Goal: Task Accomplishment & Management: Use online tool/utility

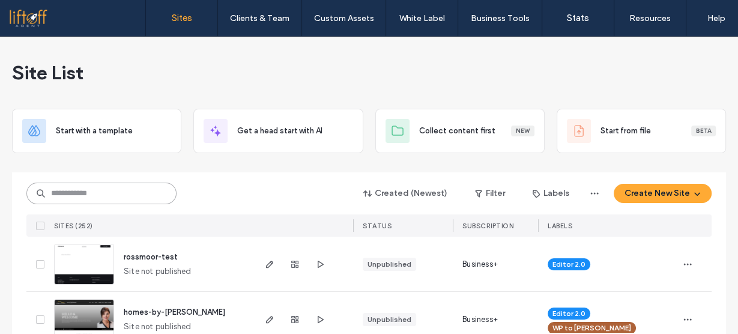
drag, startPoint x: 0, startPoint y: 0, endPoint x: 139, endPoint y: 197, distance: 240.8
click at [139, 197] on input at bounding box center [101, 193] width 150 height 22
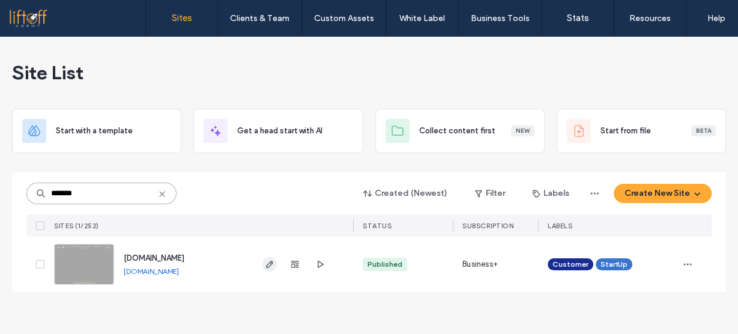
type input "*******"
click at [267, 264] on icon "button" at bounding box center [270, 264] width 10 height 10
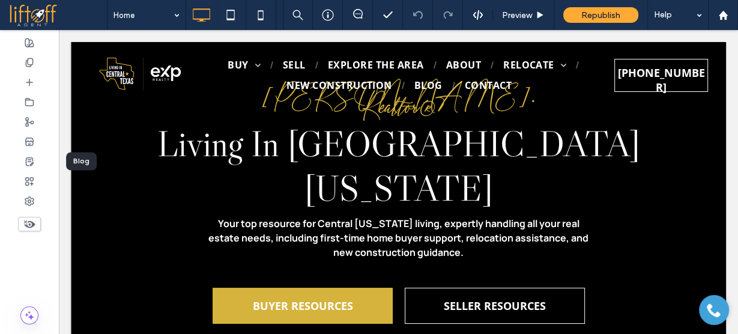
click at [31, 157] on icon at bounding box center [30, 162] width 10 height 10
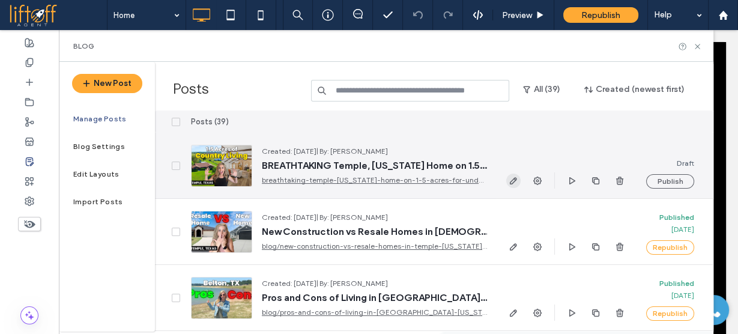
click at [518, 179] on span "button" at bounding box center [513, 180] width 14 height 14
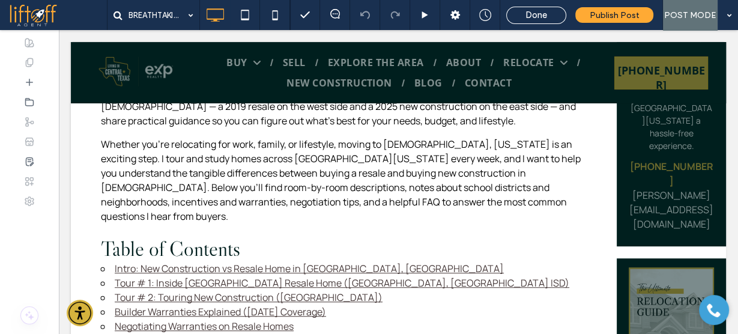
scroll to position [672, 0]
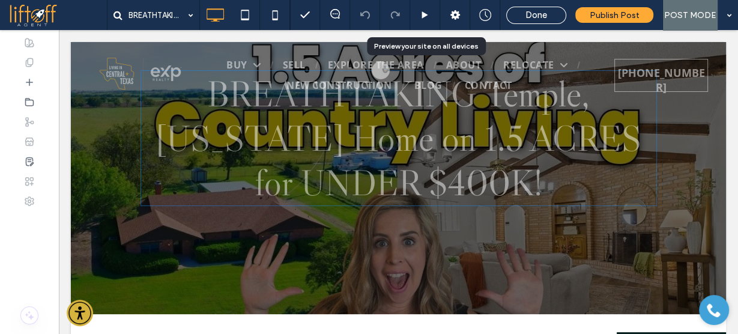
scroll to position [96, 0]
